Goal: Task Accomplishment & Management: Manage account settings

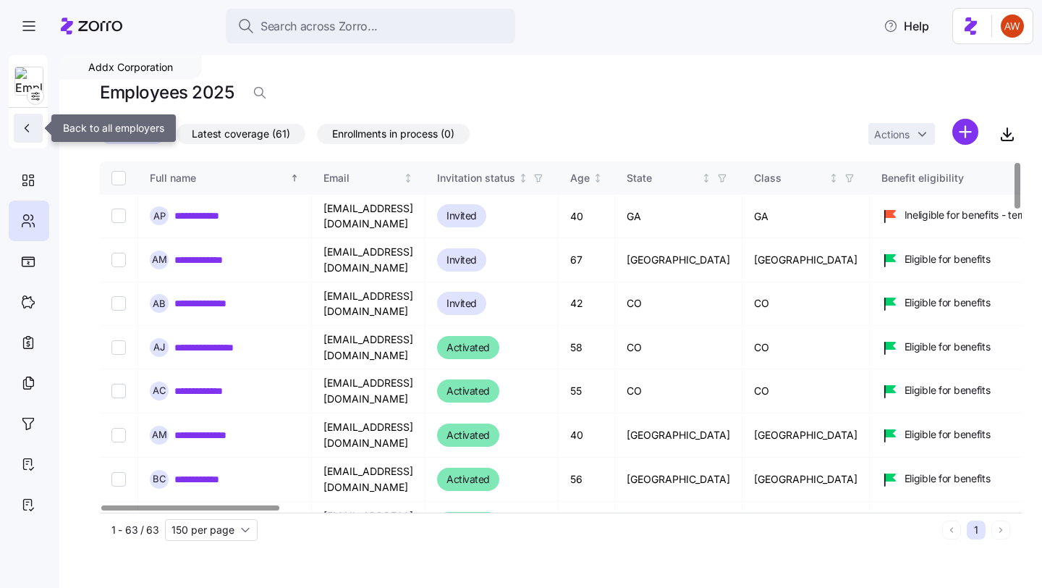
click at [30, 131] on icon "button" at bounding box center [27, 128] width 14 height 14
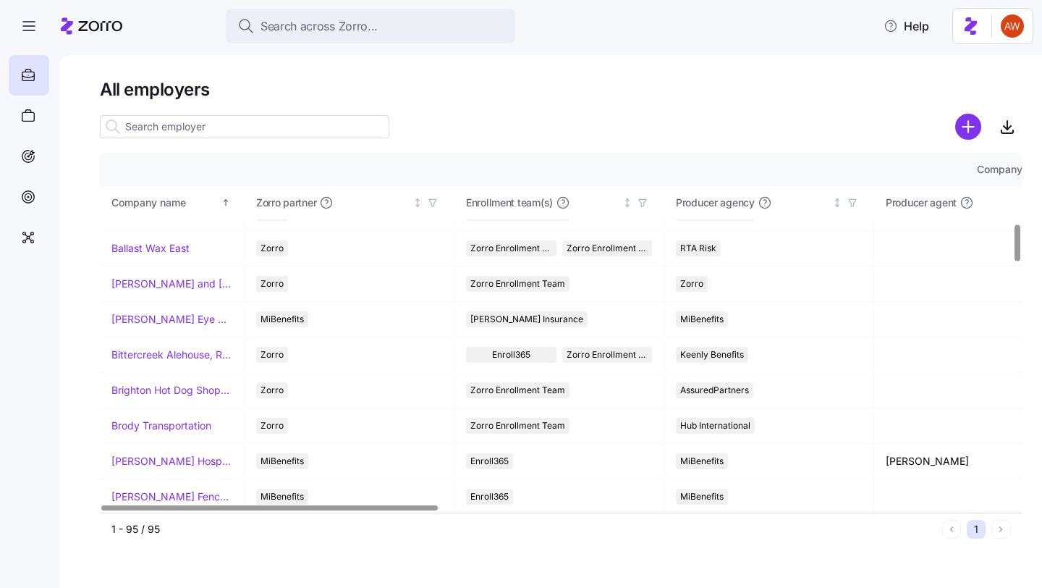
scroll to position [983, 0]
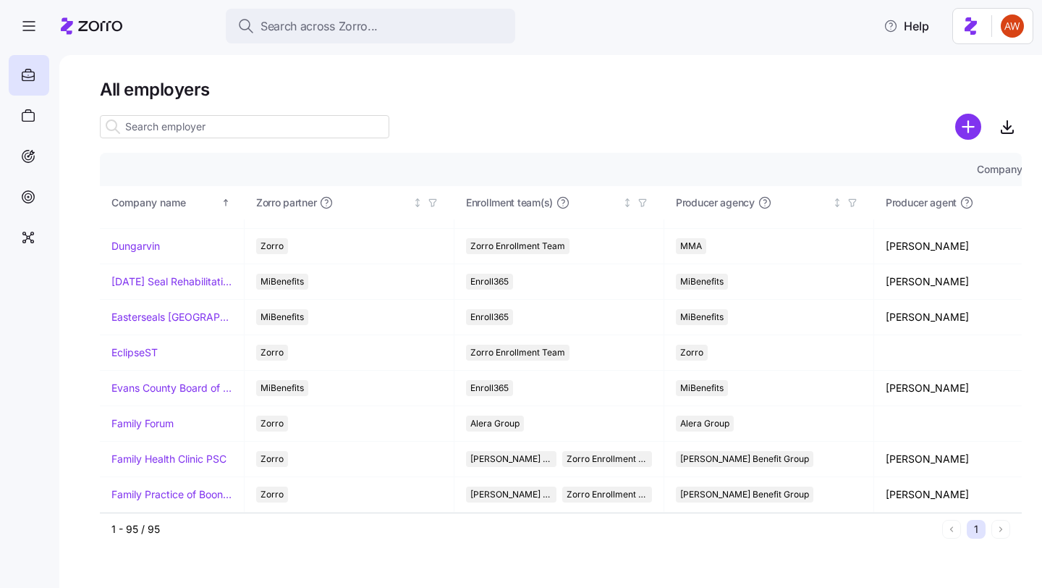
click at [204, 128] on input at bounding box center [244, 126] width 289 height 23
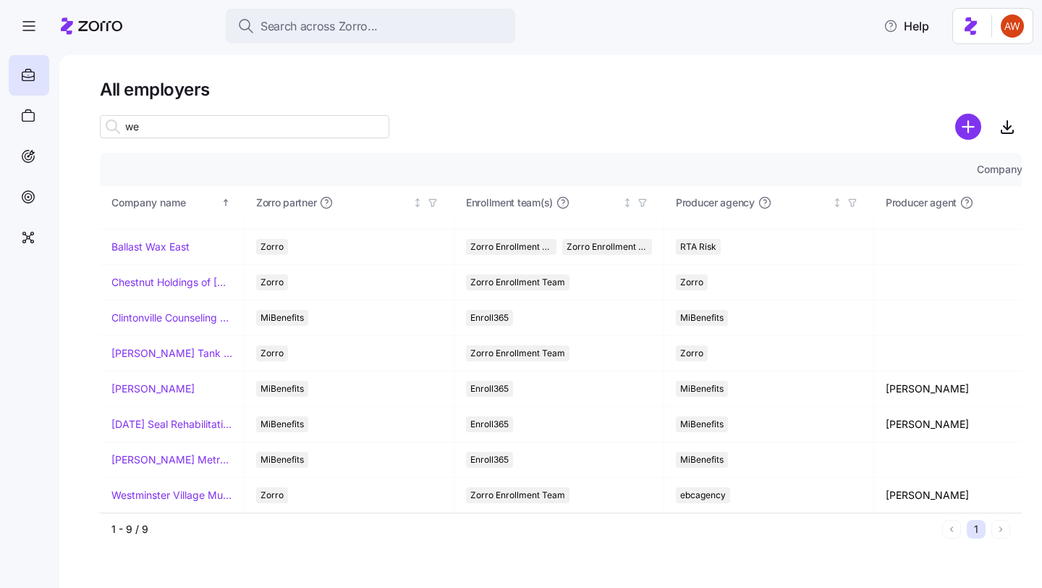
scroll to position [0, 0]
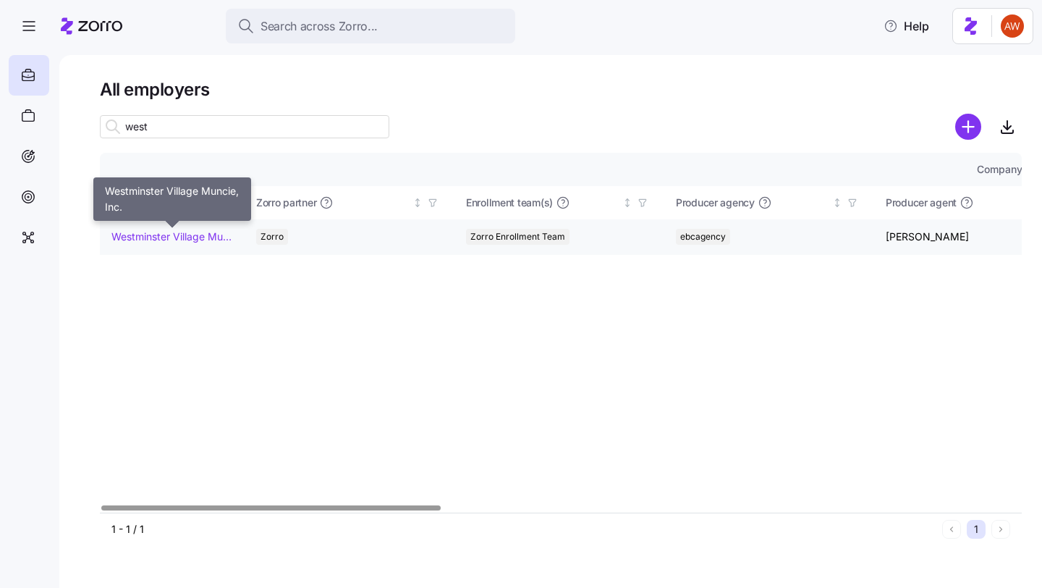
type input "west"
click at [219, 234] on link "Westminster Village Muncie, Inc." at bounding box center [171, 236] width 121 height 14
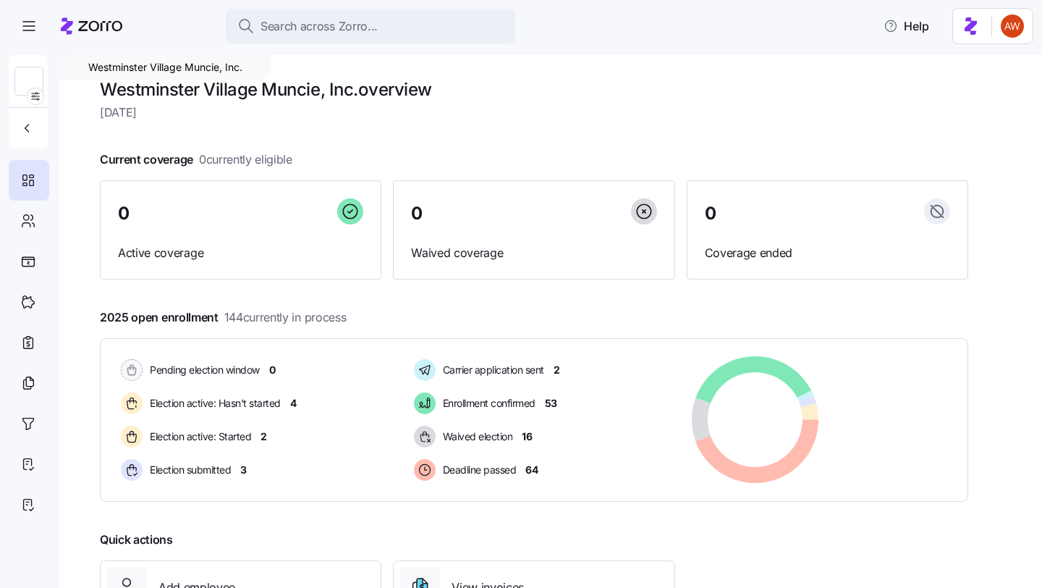
scroll to position [126, 0]
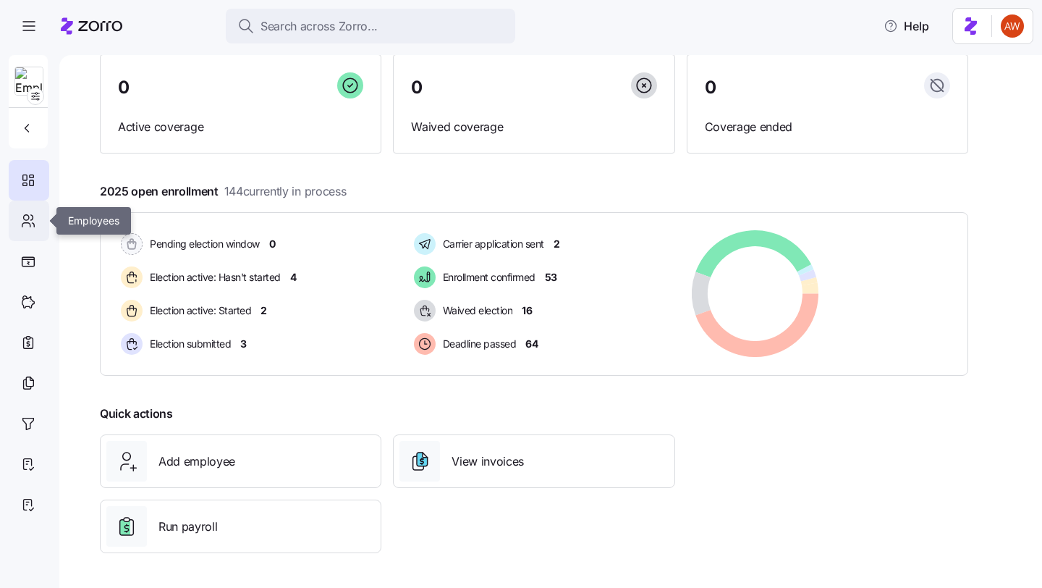
click at [30, 219] on icon at bounding box center [28, 220] width 16 height 17
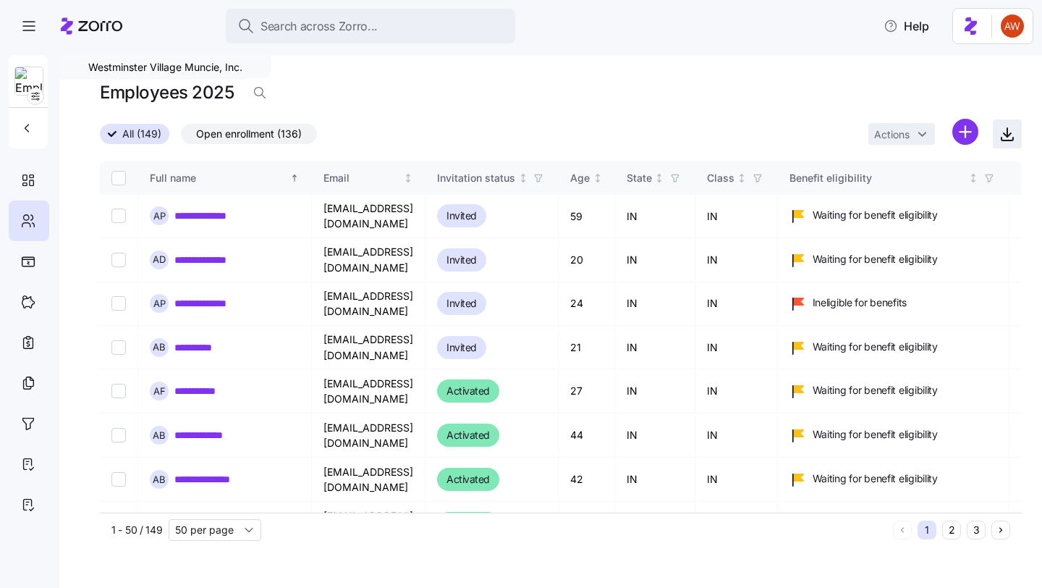
click at [1007, 135] on icon "button" at bounding box center [1007, 132] width 0 height 9
